Goal: Information Seeking & Learning: Learn about a topic

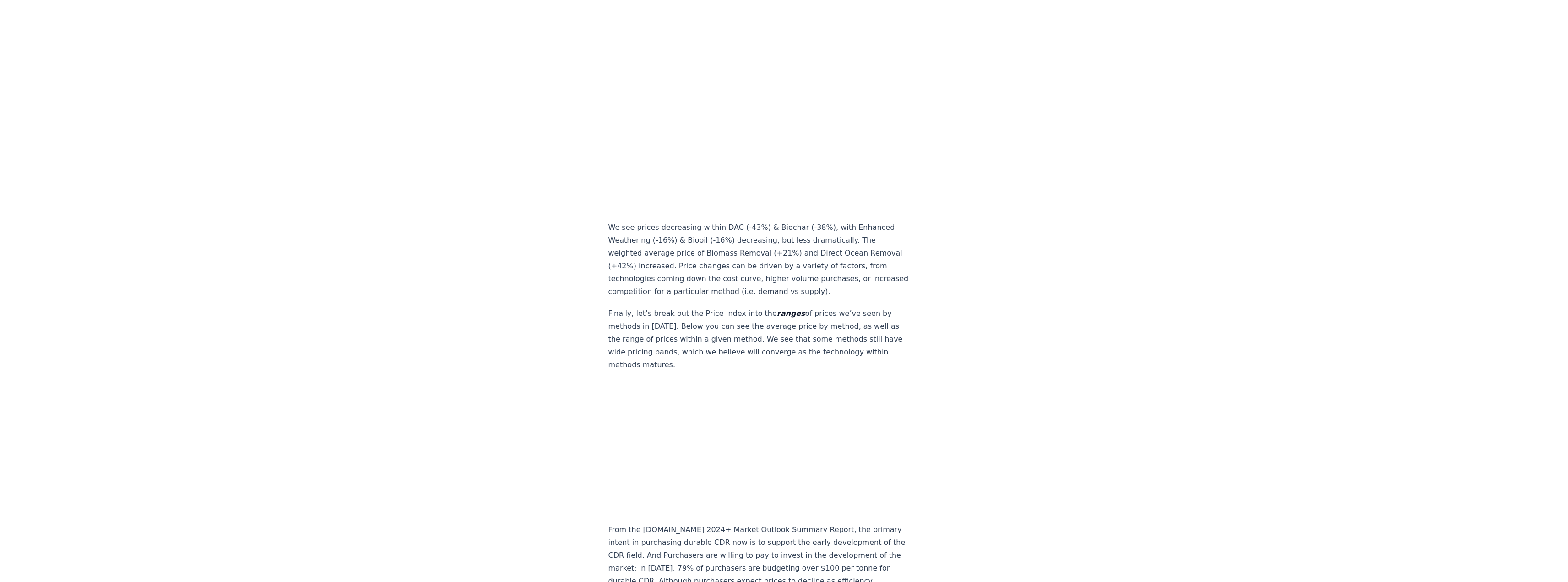
scroll to position [5357, 0]
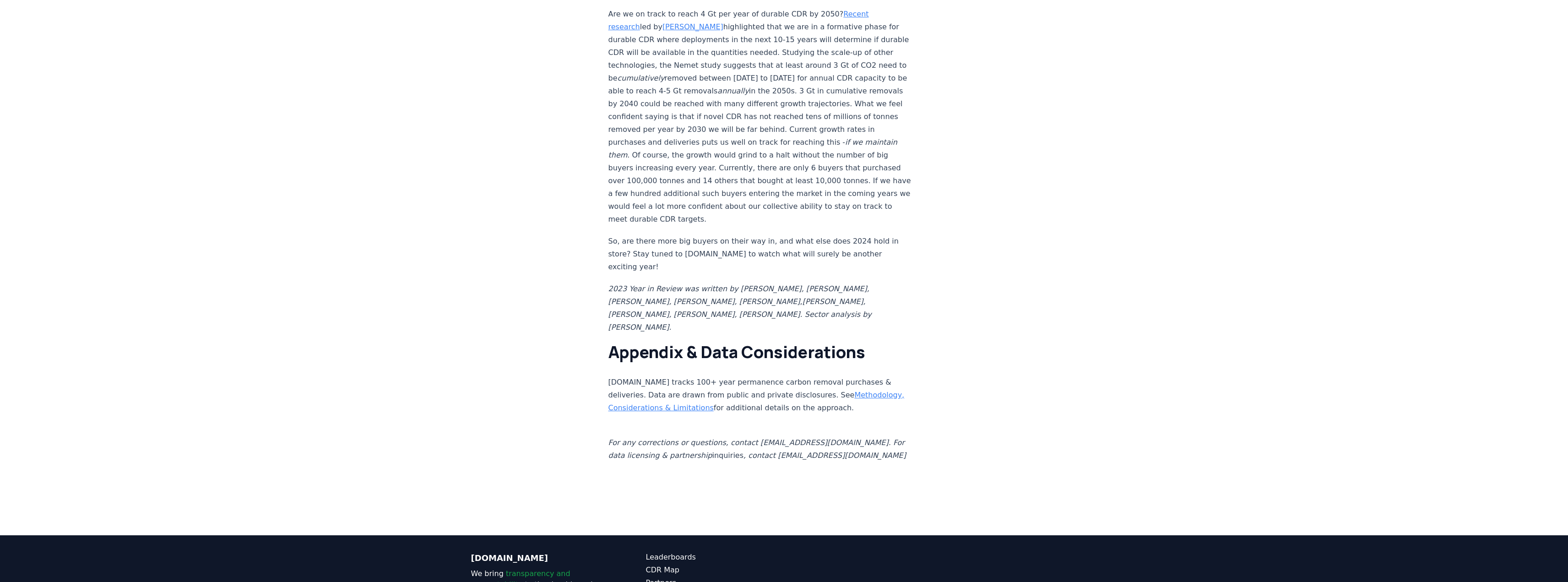
scroll to position [7895, 0]
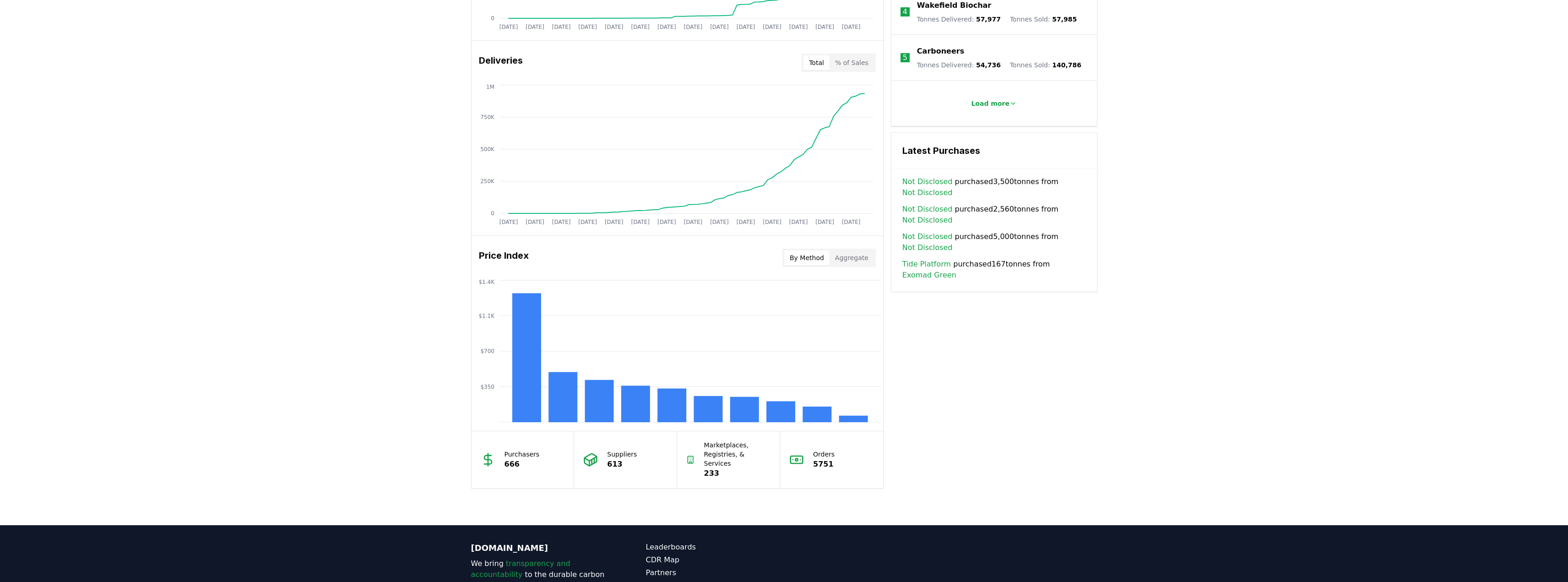
scroll to position [550, 0]
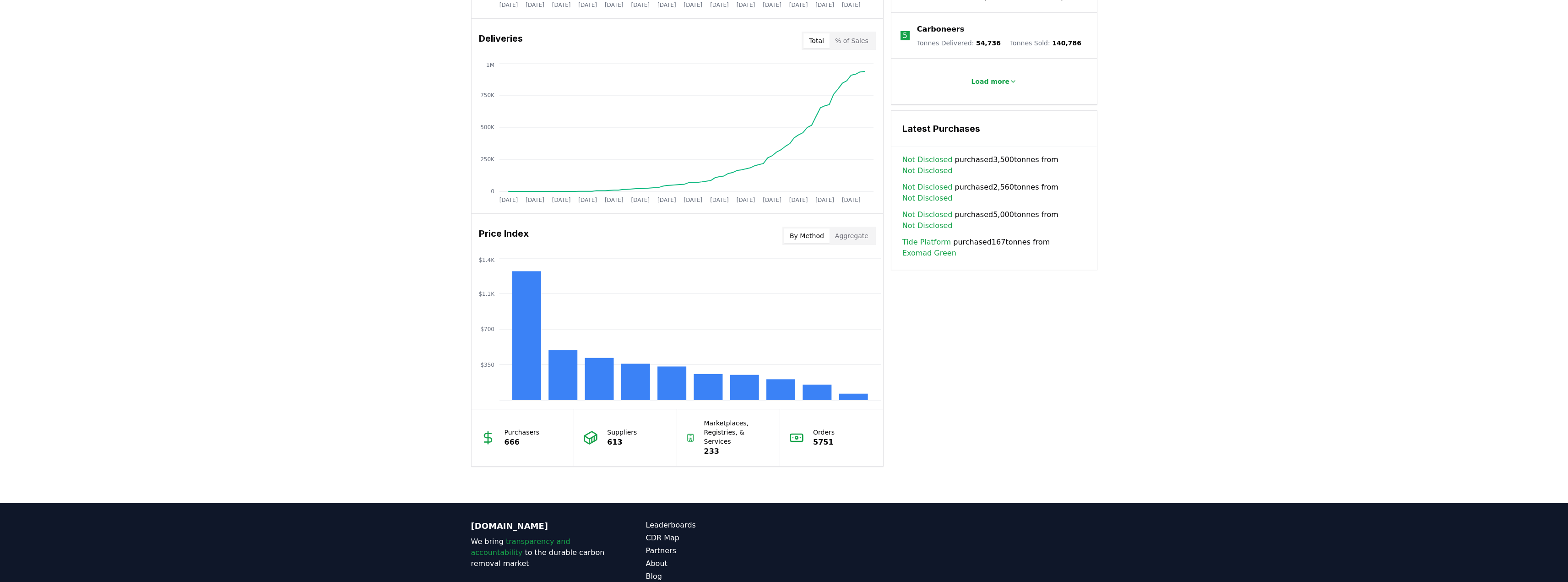
click at [858, 237] on button "Aggregate" at bounding box center [852, 236] width 44 height 15
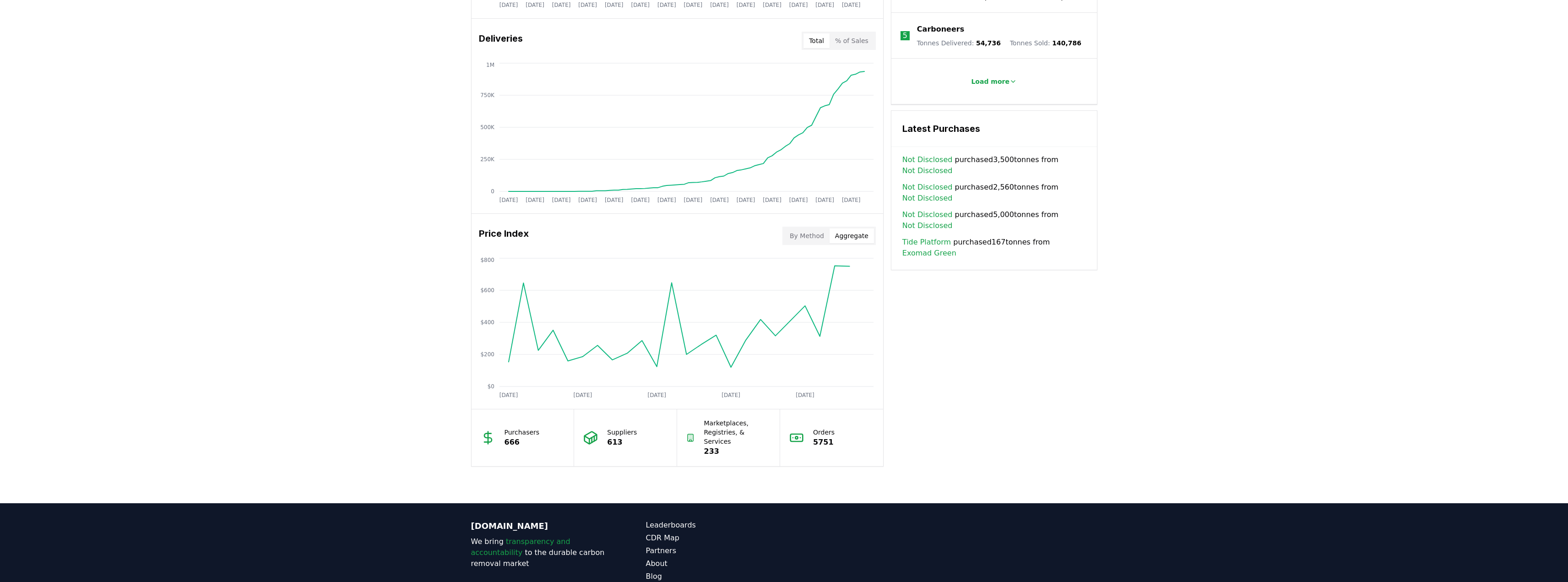
click at [814, 236] on button "By Method" at bounding box center [807, 236] width 45 height 15
click at [852, 242] on button "Aggregate" at bounding box center [852, 236] width 44 height 15
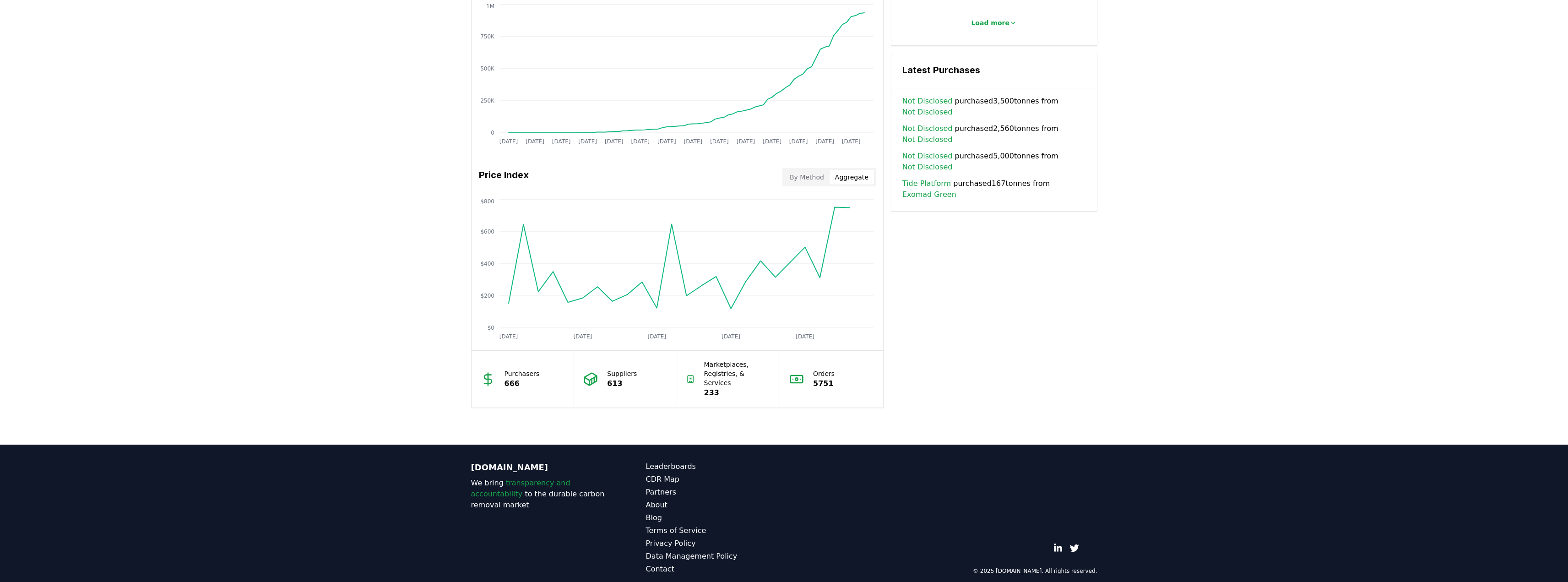
scroll to position [196, 0]
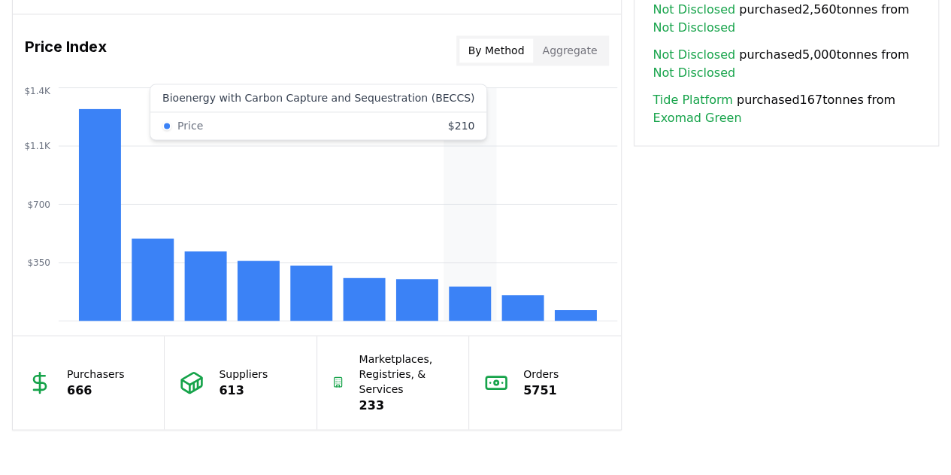
scroll to position [1197, 0]
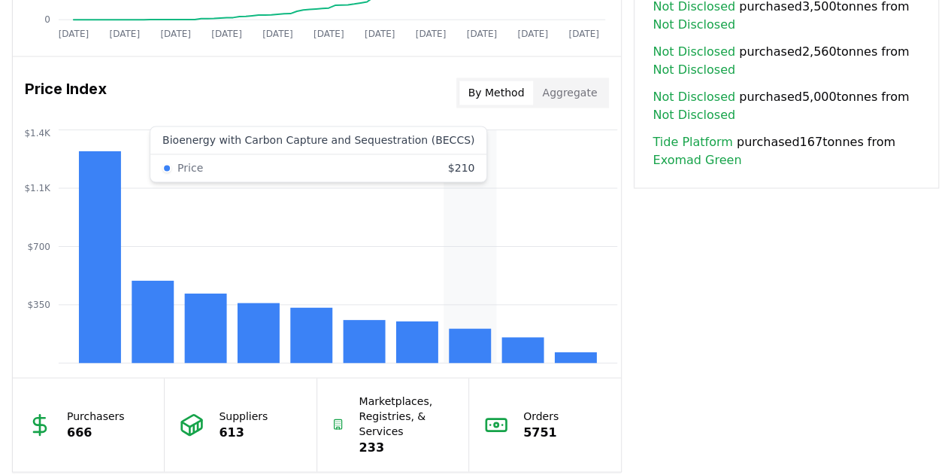
click at [470, 341] on rect at bounding box center [470, 345] width 42 height 35
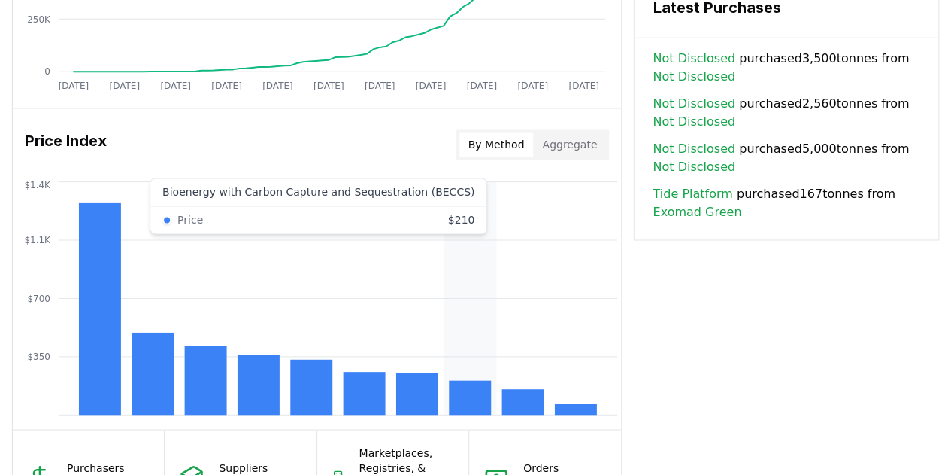
scroll to position [1122, 0]
